Goal: Find specific page/section: Find specific page/section

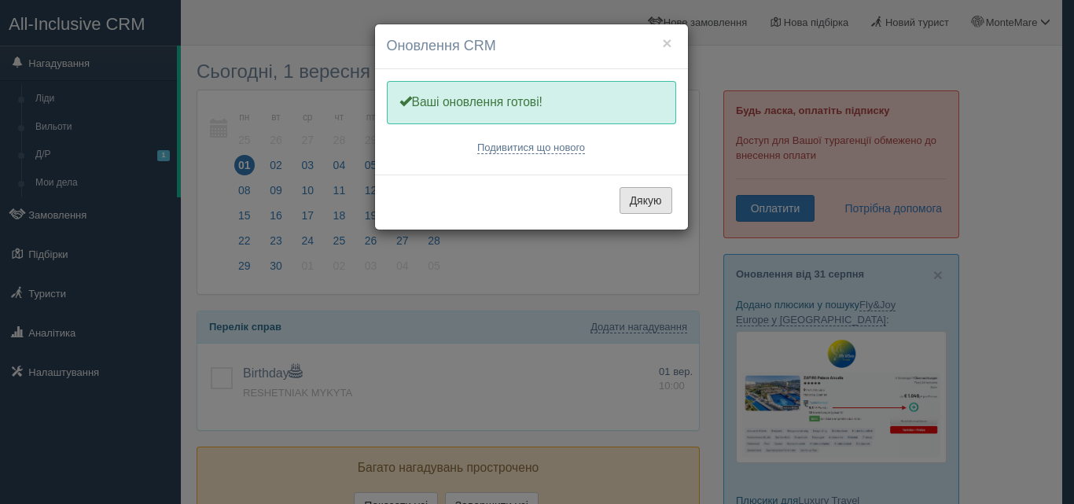
click at [640, 204] on button "Дякую" at bounding box center [645, 200] width 53 height 27
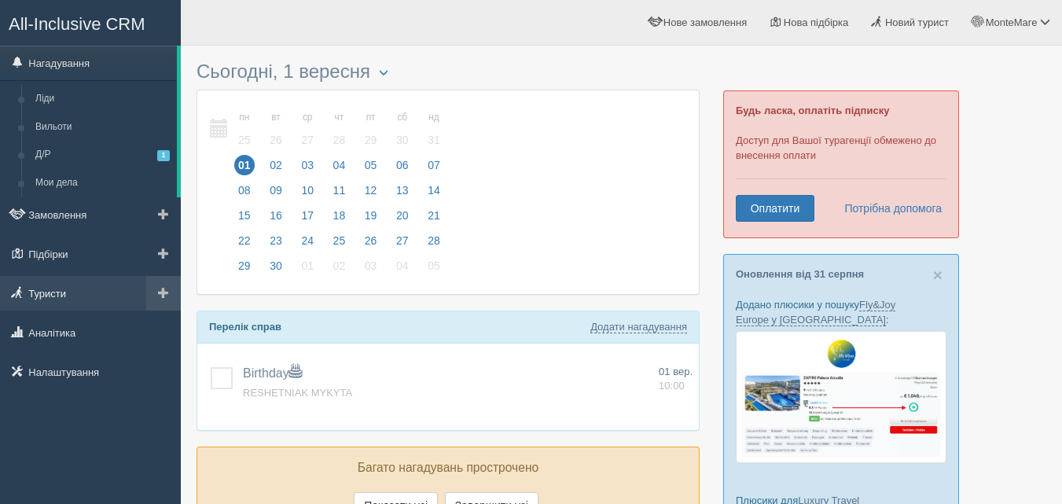
click at [57, 287] on link "Туристи" at bounding box center [90, 293] width 181 height 35
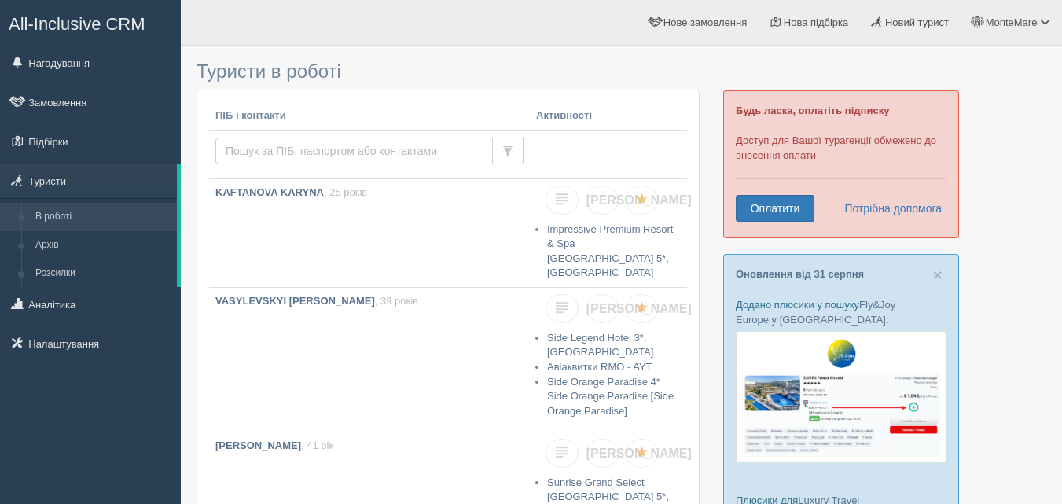
click at [277, 147] on input "text" at bounding box center [353, 151] width 277 height 27
type input "g"
type input "hnatyshen"
